Goal: Find specific page/section

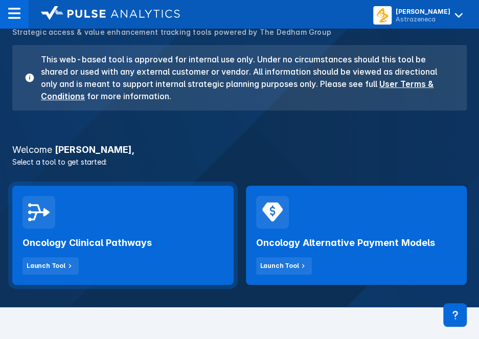
scroll to position [102, 0]
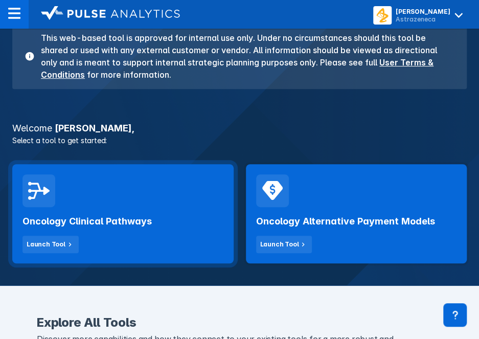
click at [191, 210] on div "Oncology Clinical Pathways Launch Tool" at bounding box center [123, 230] width 201 height 46
